Goal: Communication & Community: Answer question/provide support

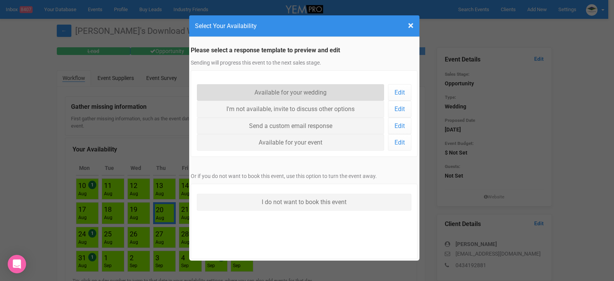
click at [282, 96] on link "Available for your wedding" at bounding box center [291, 92] width 188 height 17
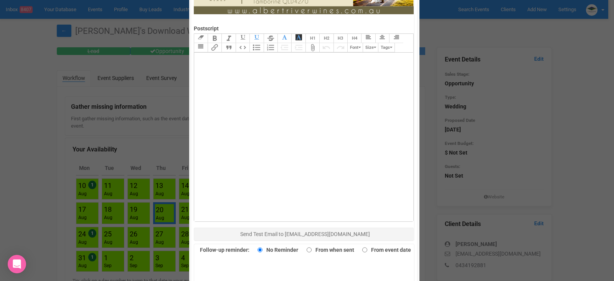
scroll to position [528, 0]
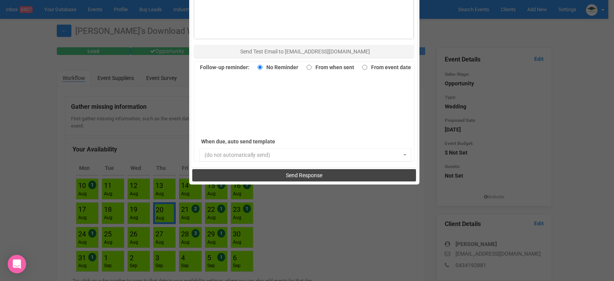
click at [306, 177] on span "Send Response" at bounding box center [304, 175] width 36 height 6
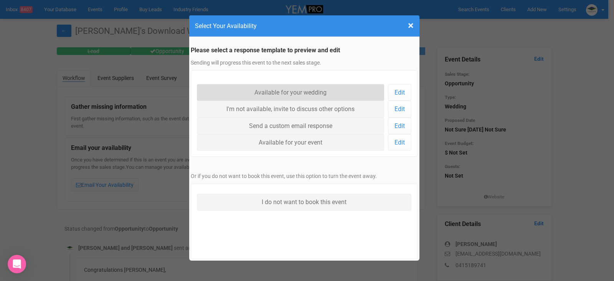
click at [294, 93] on link "Available for your wedding" at bounding box center [291, 92] width 188 height 17
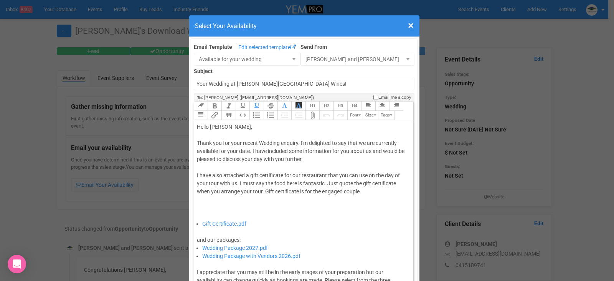
click at [249, 152] on div "Thank you for your recent Wedding enquiry. I'm delighted to say that we are cur…" at bounding box center [303, 179] width 212 height 81
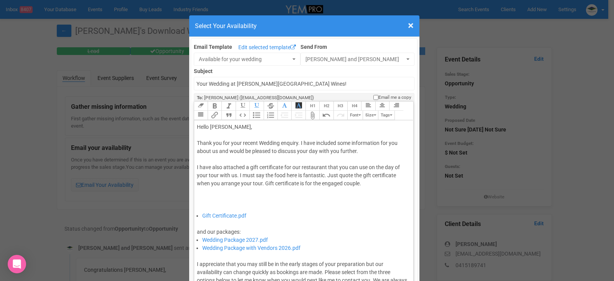
type trix-editor "<div>Hello [PERSON_NAME],&nbsp;</div><div><br></div><div>Thank you for your rec…"
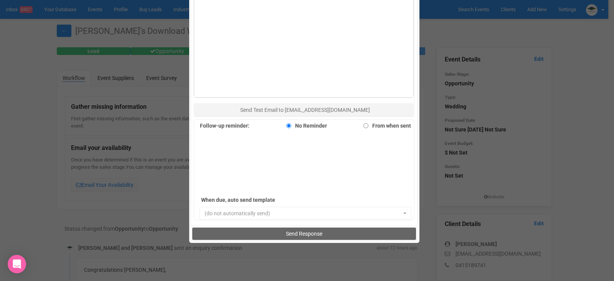
scroll to position [528, 0]
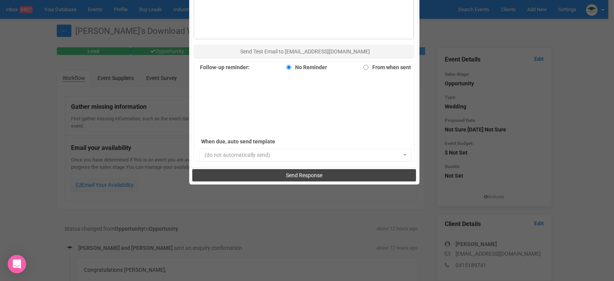
click at [329, 179] on button "Send Response" at bounding box center [304, 175] width 224 height 12
